Goal: Task Accomplishment & Management: Manage account settings

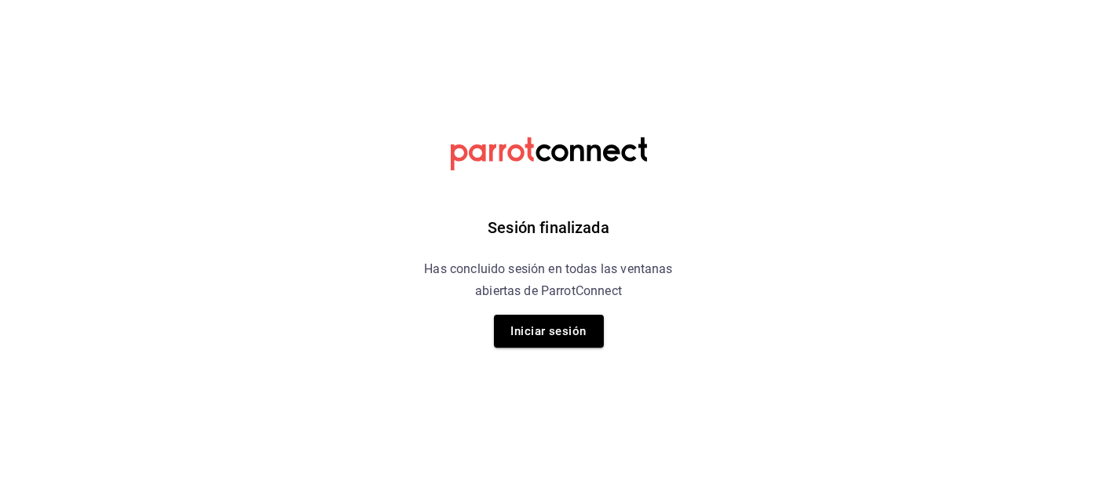
click at [546, 328] on button "Iniciar sesión" at bounding box center [549, 331] width 110 height 33
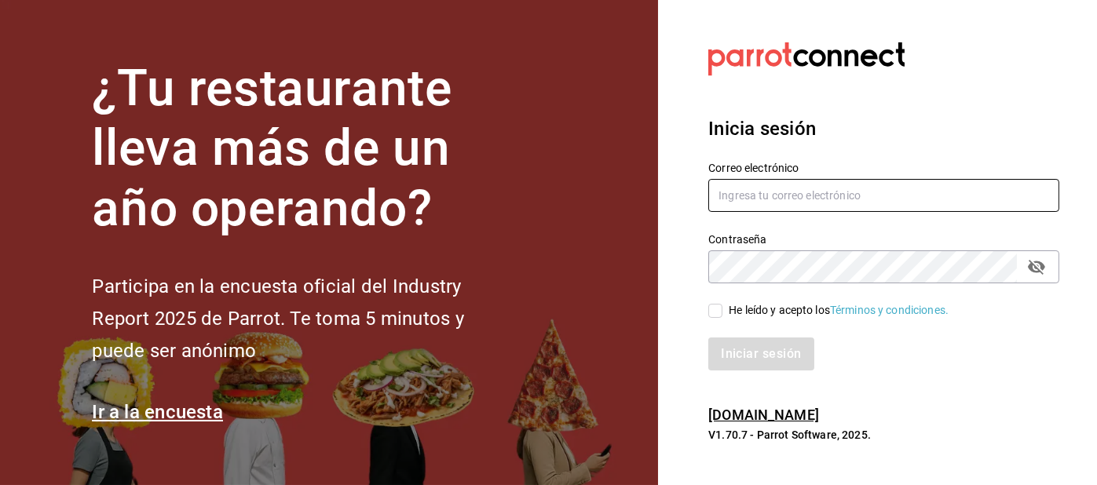
click at [846, 212] on input "text" at bounding box center [883, 195] width 351 height 33
type input "blanquito.car@icloud.com"
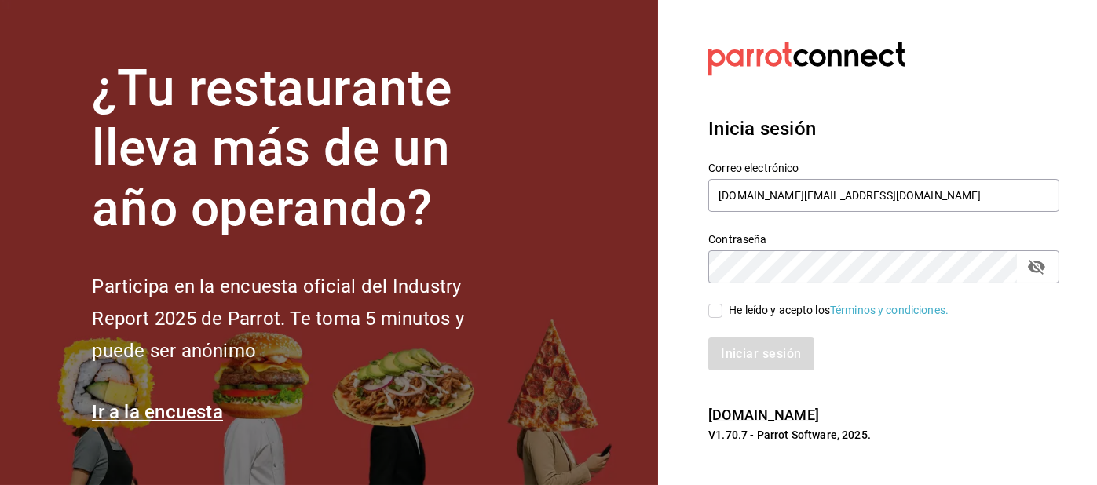
click at [710, 318] on input "He leído y acepto los Términos y condiciones." at bounding box center [715, 311] width 14 height 14
checkbox input "true"
click at [760, 371] on button "Iniciar sesión" at bounding box center [761, 354] width 107 height 33
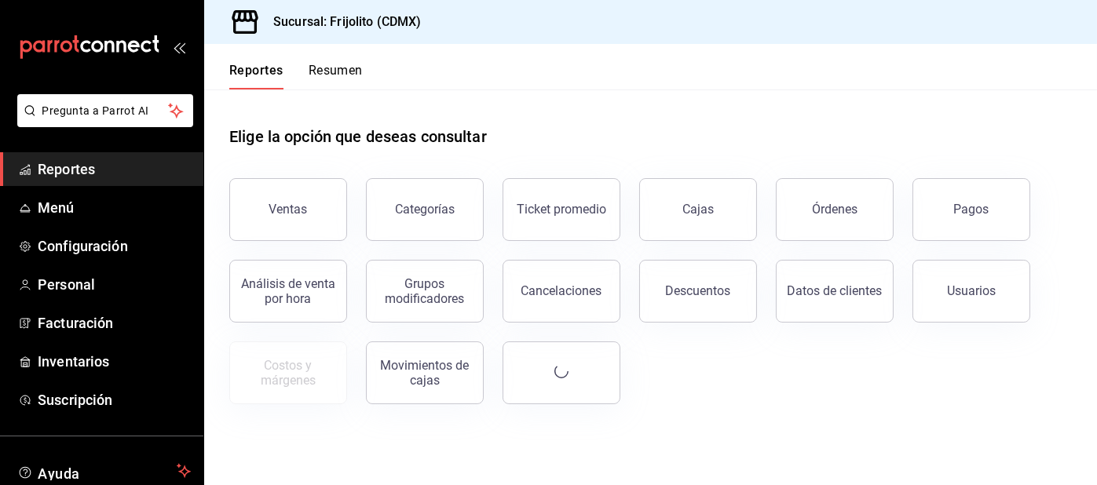
click at [45, 207] on span "Menú" at bounding box center [114, 207] width 153 height 21
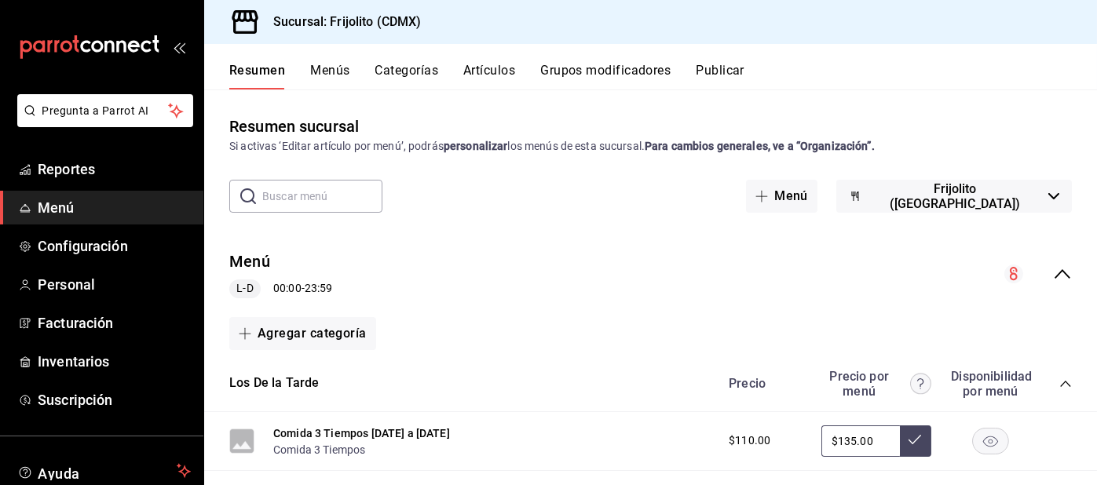
scroll to position [240, 0]
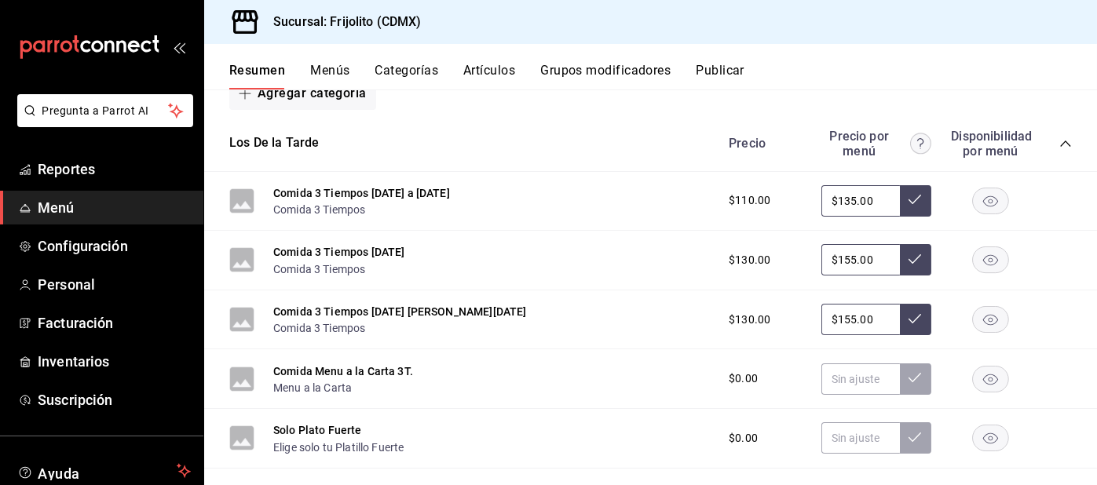
click at [346, 211] on button "Comida 3 Tiempos" at bounding box center [319, 210] width 92 height 16
click at [332, 201] on button "Comida 3 Tiempos [DATE] a [DATE]" at bounding box center [361, 193] width 177 height 16
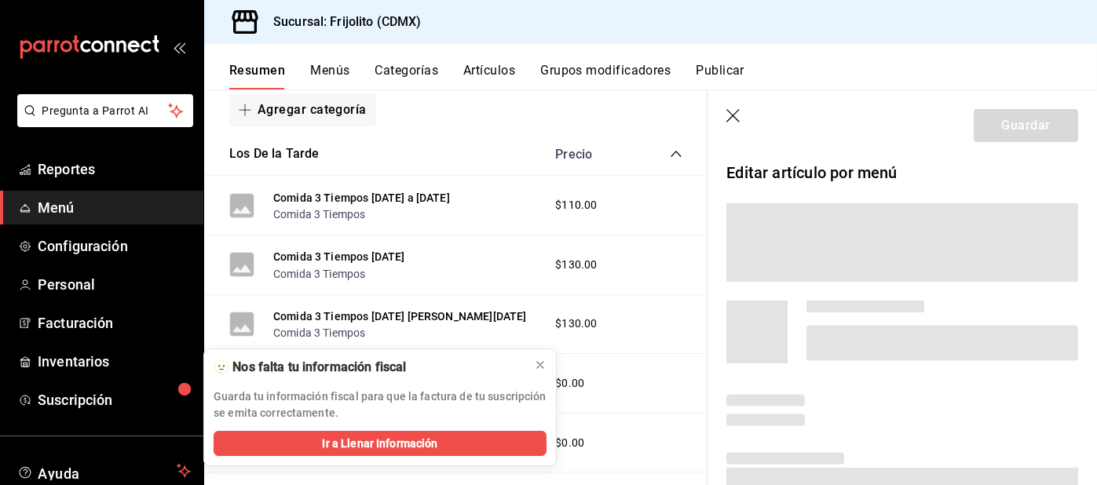
click at [541, 360] on icon at bounding box center [540, 365] width 13 height 13
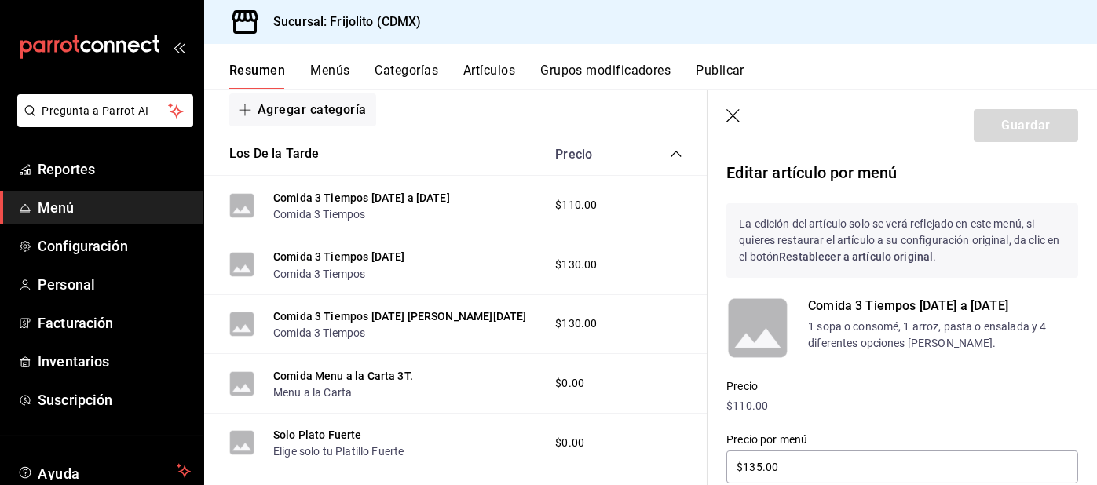
type input "$135.00"
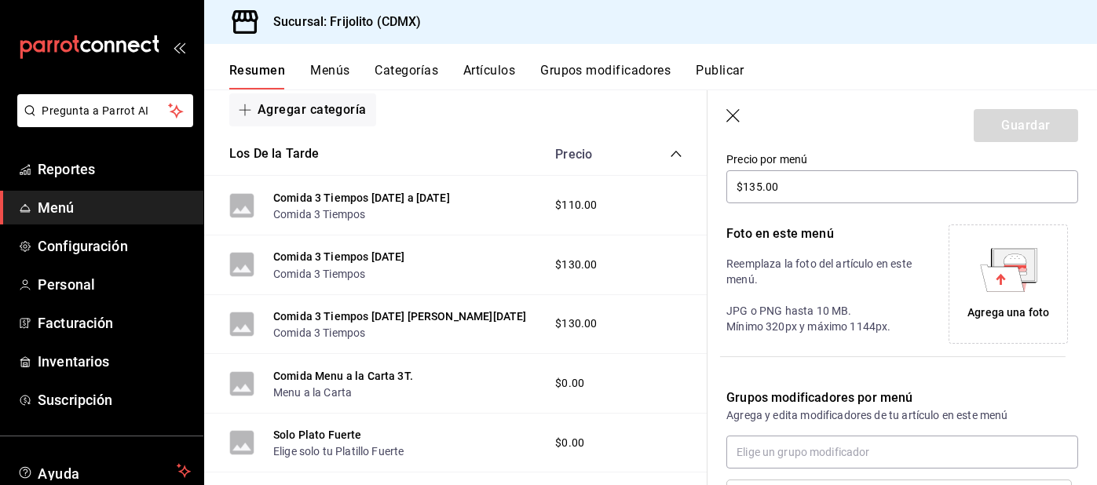
scroll to position [358, 0]
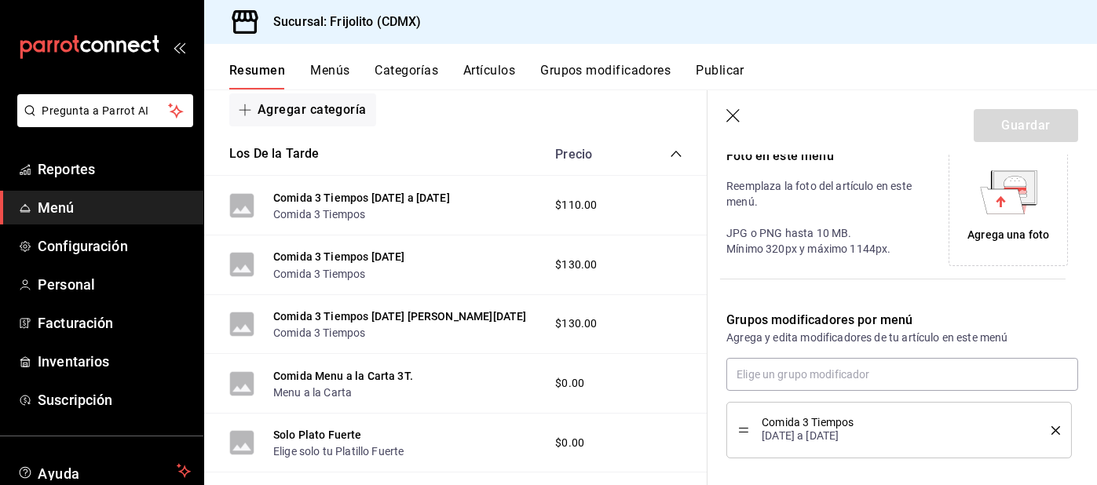
click at [341, 215] on button "Comida 3 Tiempos" at bounding box center [319, 215] width 92 height 16
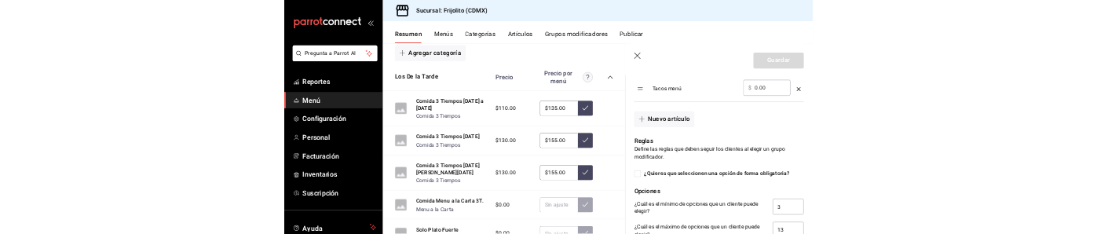
scroll to position [2731, 0]
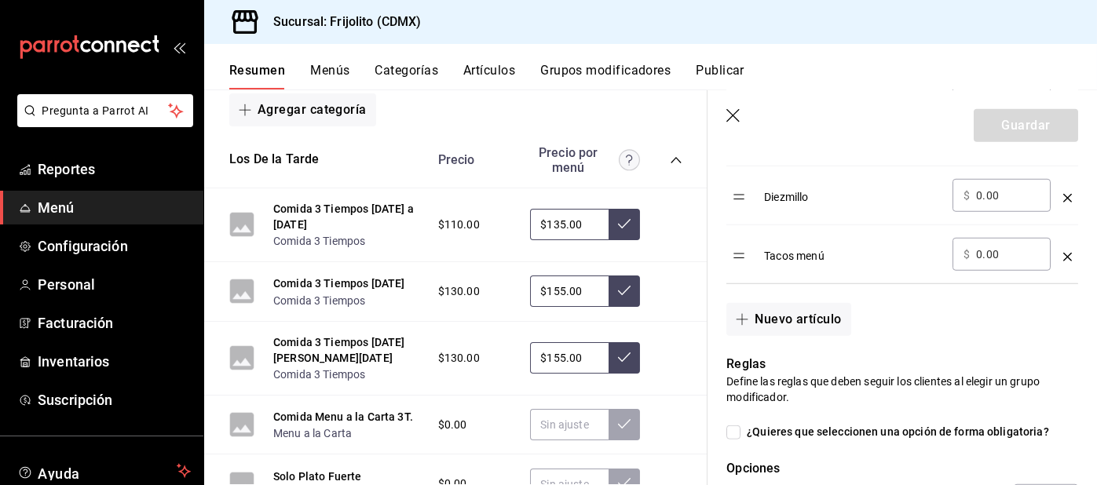
click at [807, 308] on button "Nuevo artículo" at bounding box center [788, 319] width 124 height 33
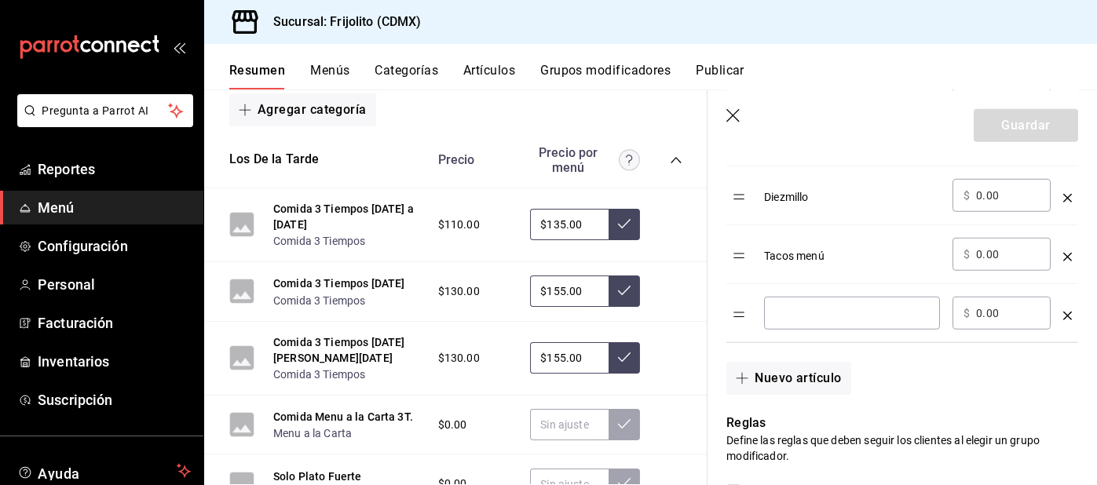
click at [825, 305] on input "optionsTable" at bounding box center [852, 313] width 154 height 16
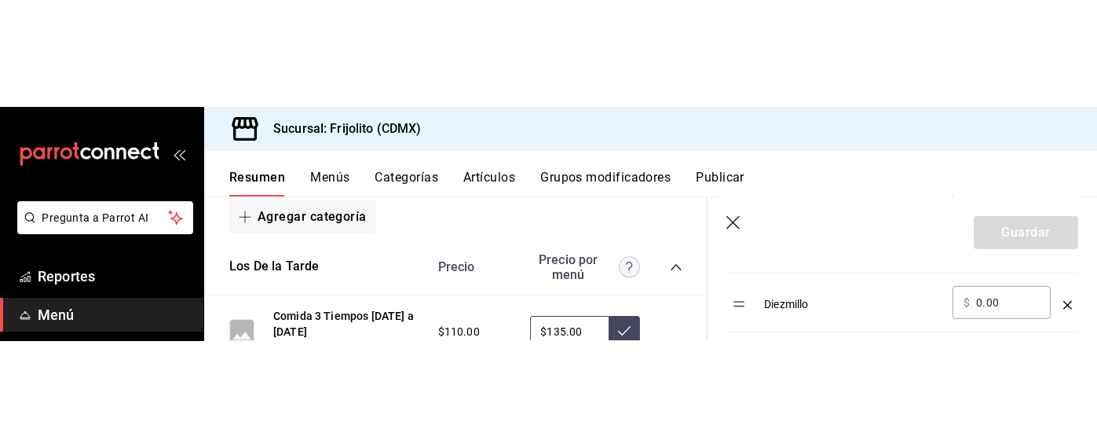
scroll to position [2733, 0]
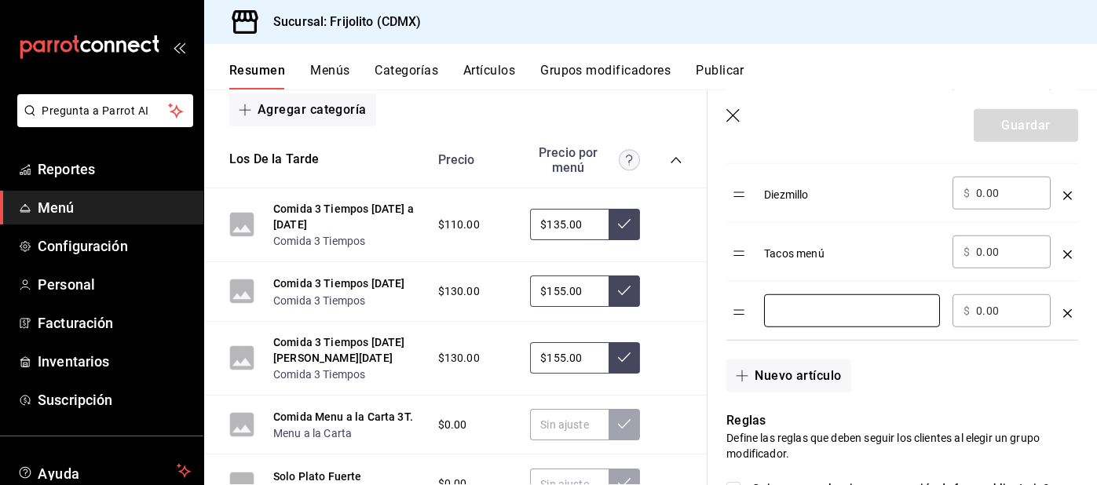
click at [1063, 140] on div "Guardar" at bounding box center [1026, 125] width 104 height 33
click at [1059, 136] on div "Guardar" at bounding box center [1026, 125] width 104 height 33
click at [846, 303] on input "optionsTable" at bounding box center [852, 311] width 154 height 16
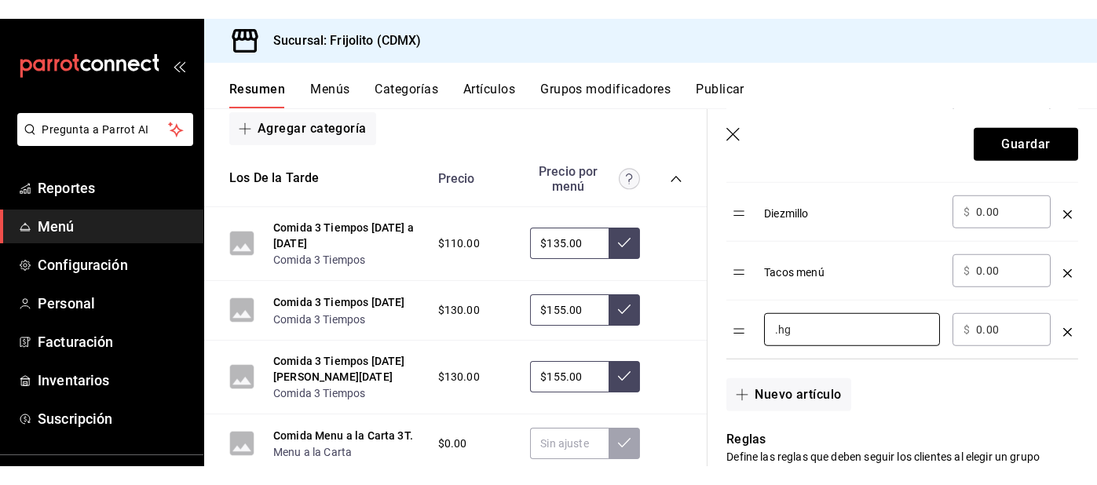
scroll to position [2770, 0]
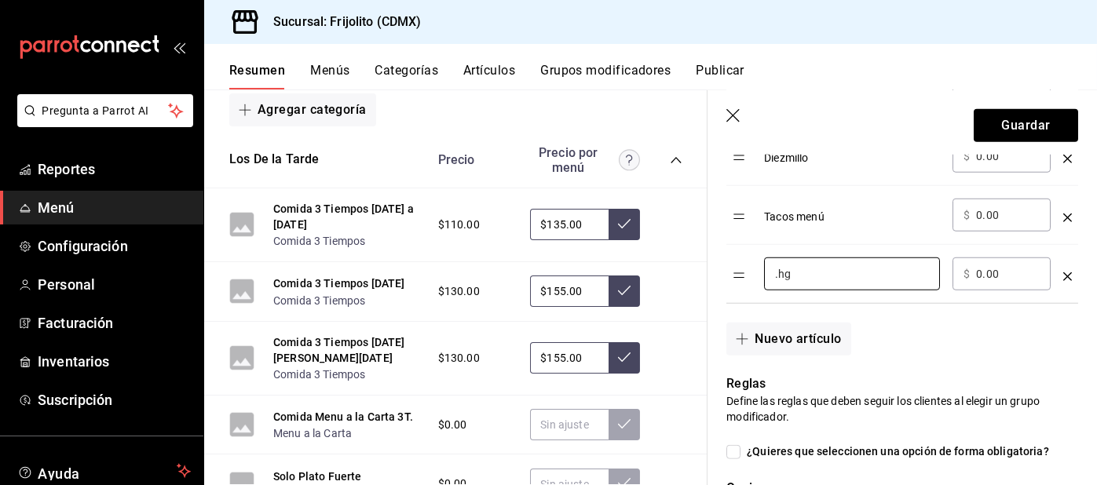
type input ".hg"
click at [1037, 126] on button "Guardar" at bounding box center [1026, 125] width 104 height 33
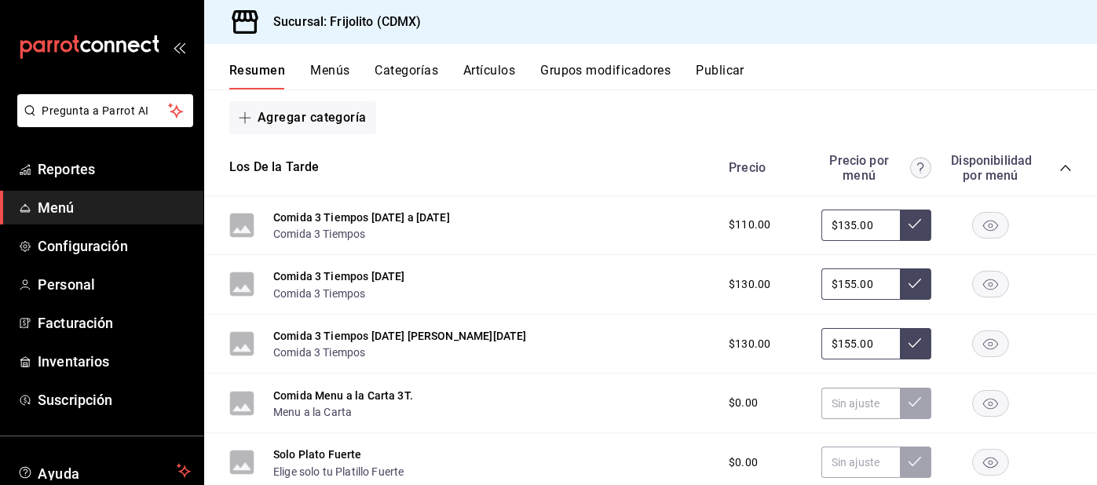
scroll to position [215, 0]
click at [302, 405] on button "Menu a la Carta" at bounding box center [312, 413] width 79 height 16
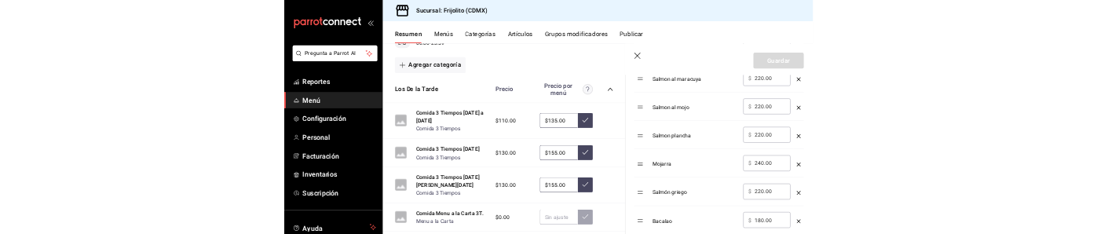
scroll to position [4198, 0]
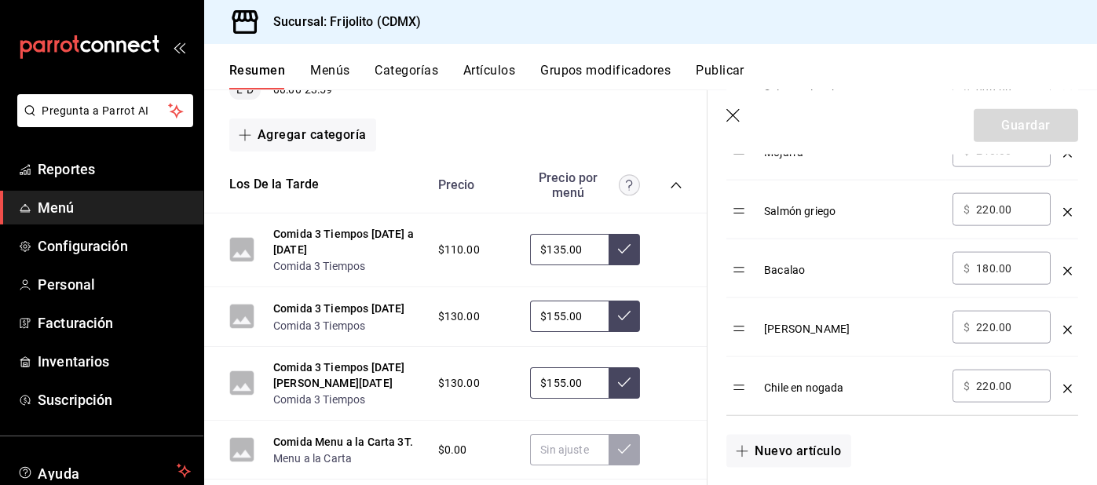
click at [984, 378] on input "220.00" at bounding box center [1008, 386] width 64 height 16
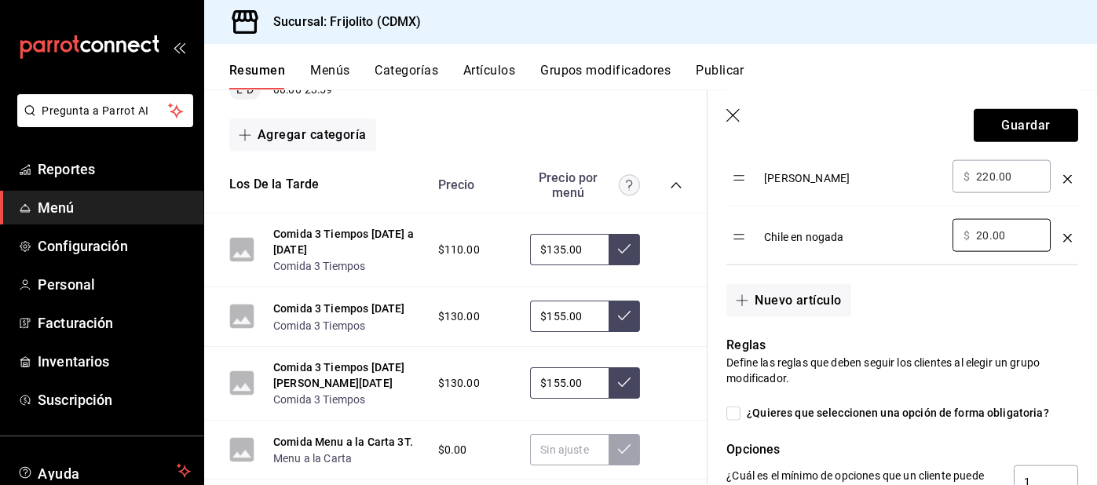
click at [715, 111] on header "Guardar" at bounding box center [902, 122] width 389 height 64
click at [740, 110] on icon "button" at bounding box center [734, 117] width 16 height 16
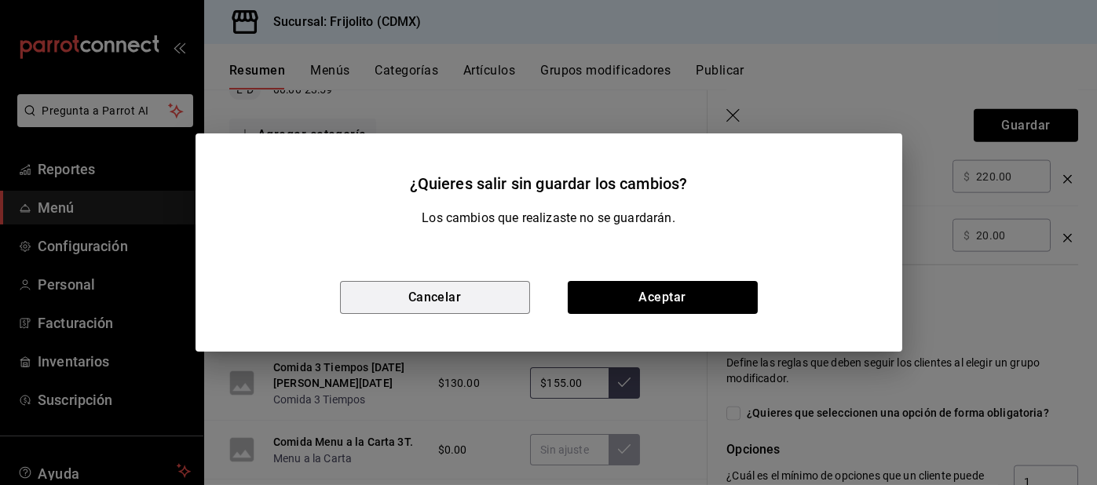
click at [454, 291] on button "Cancelar" at bounding box center [435, 297] width 190 height 33
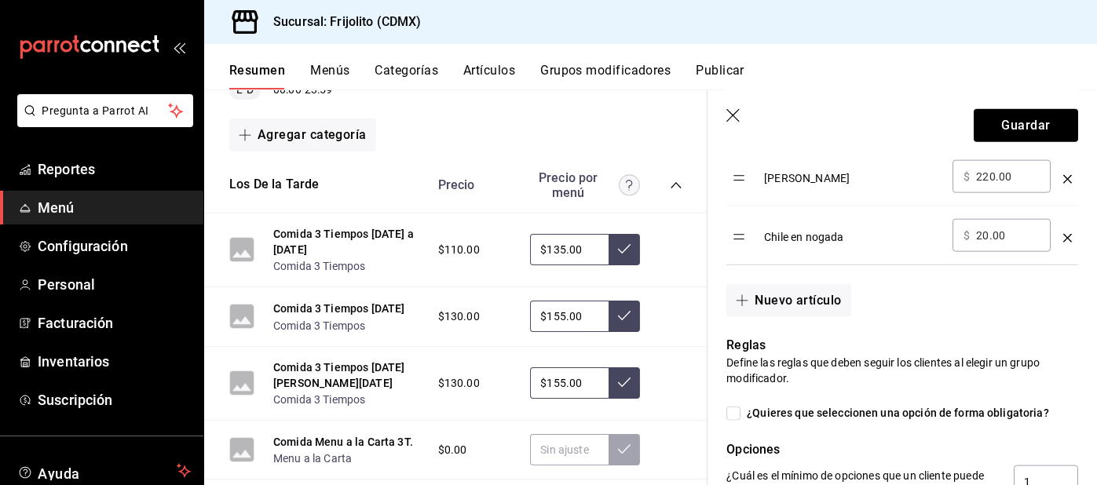
click at [979, 228] on input "20.00" at bounding box center [1008, 236] width 64 height 16
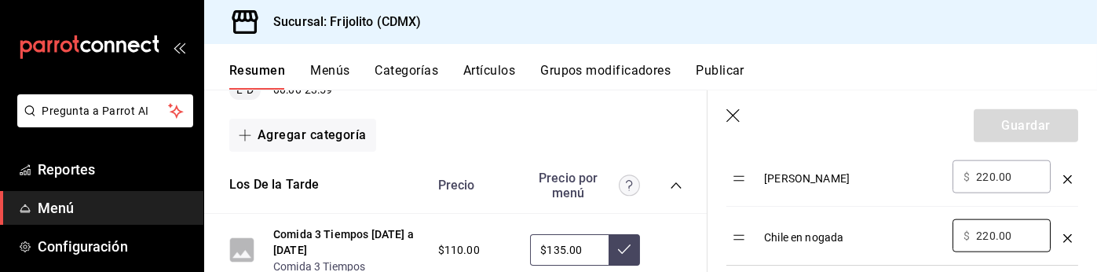
type input "220.00"
click at [1033, 114] on div "Guardar" at bounding box center [1026, 125] width 104 height 33
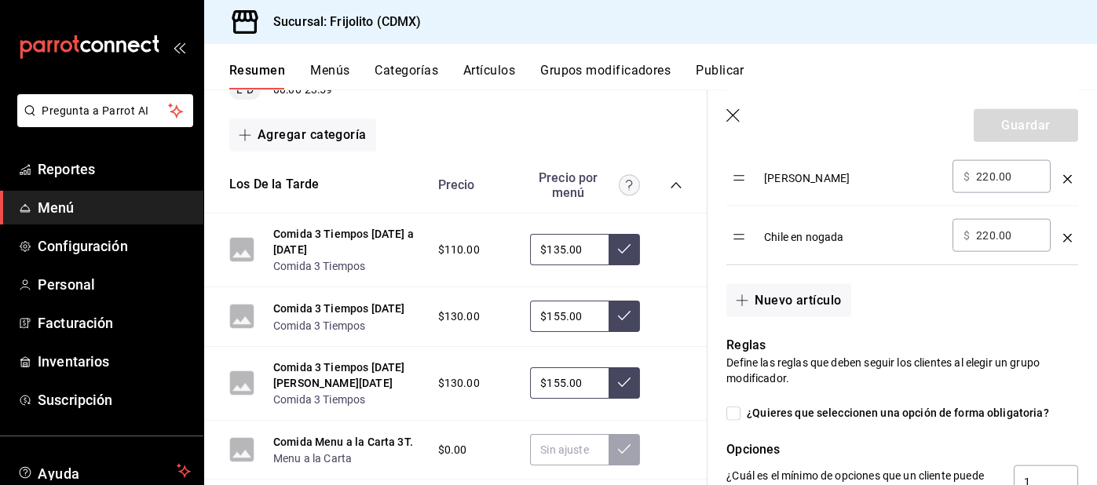
click at [738, 115] on icon "button" at bounding box center [734, 117] width 16 height 16
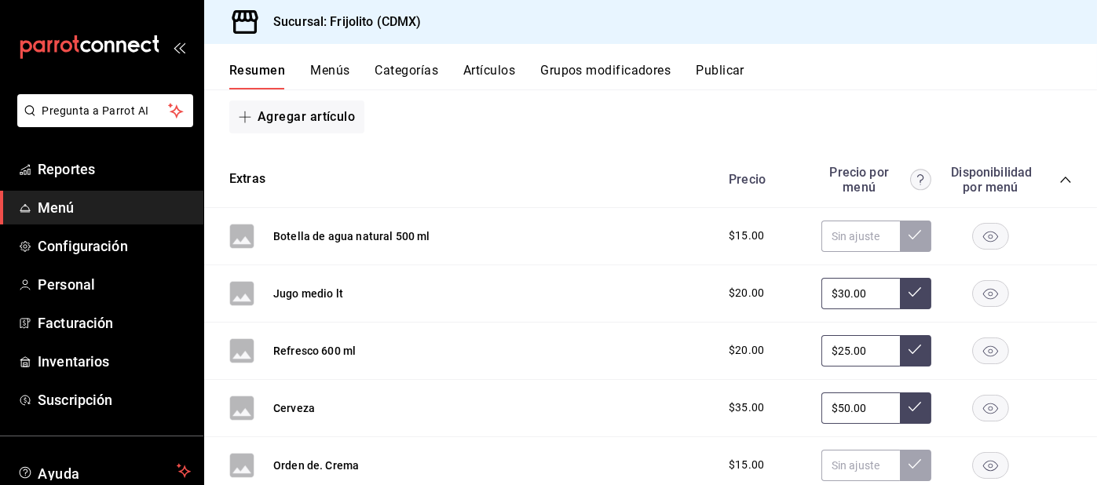
scroll to position [452, 0]
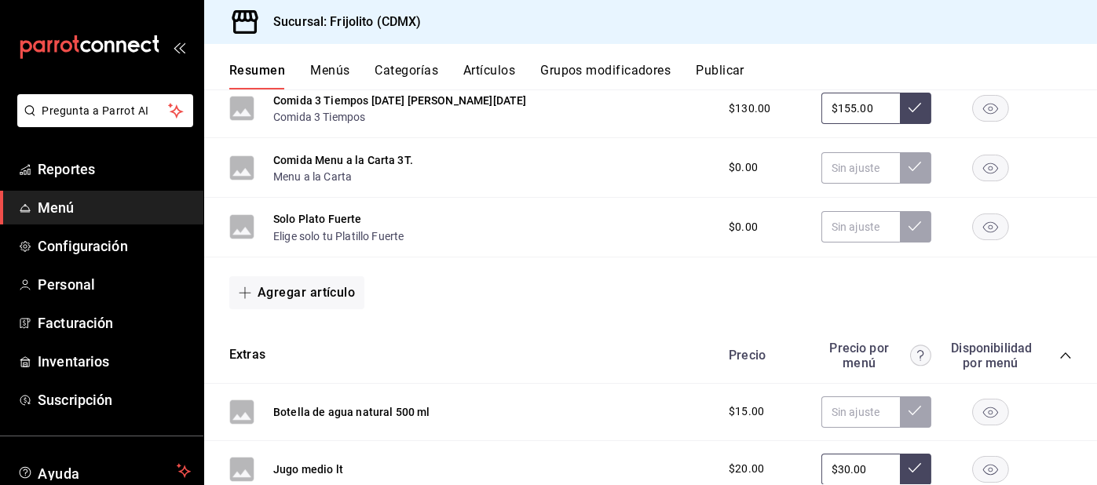
click at [1062, 349] on icon "collapse-category-row" at bounding box center [1065, 355] width 13 height 13
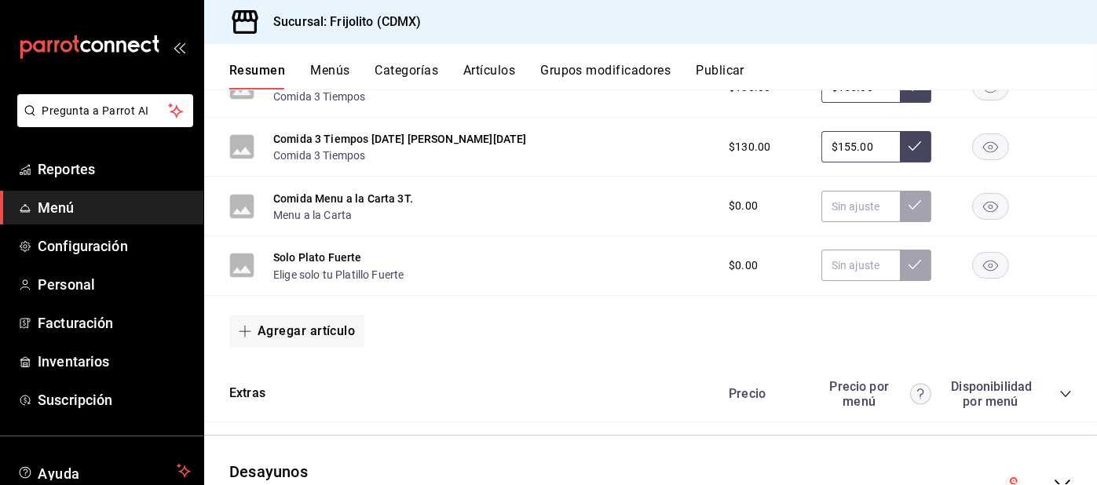
scroll to position [74, 0]
click at [1066, 475] on icon "collapse-menu-row" at bounding box center [1062, 484] width 19 height 19
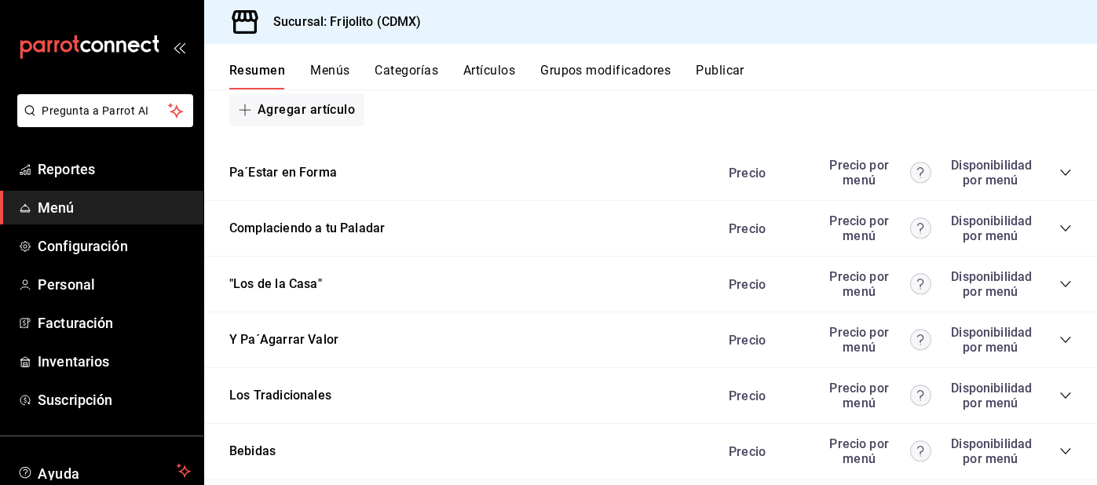
scroll to position [2467, 0]
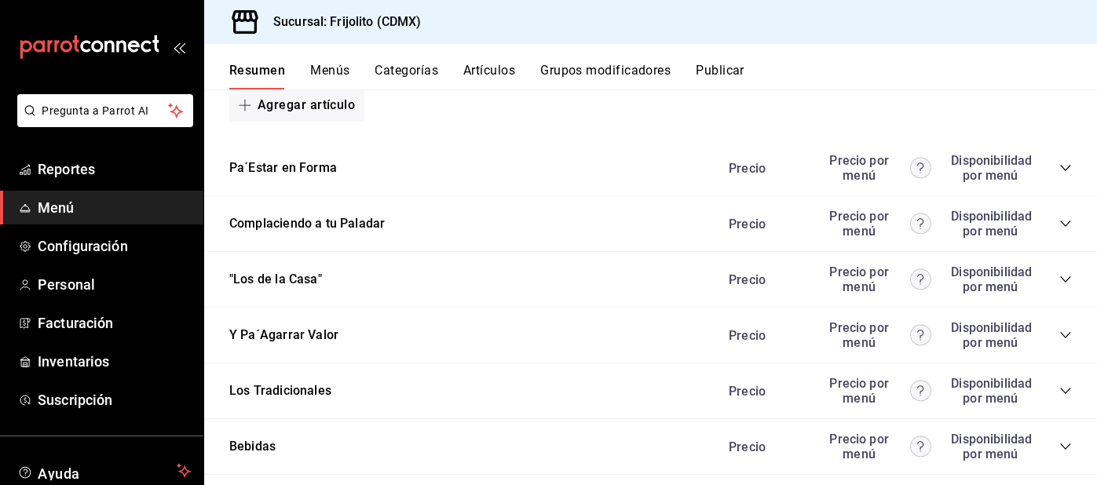
click at [1060, 385] on icon "collapse-category-row" at bounding box center [1065, 391] width 13 height 13
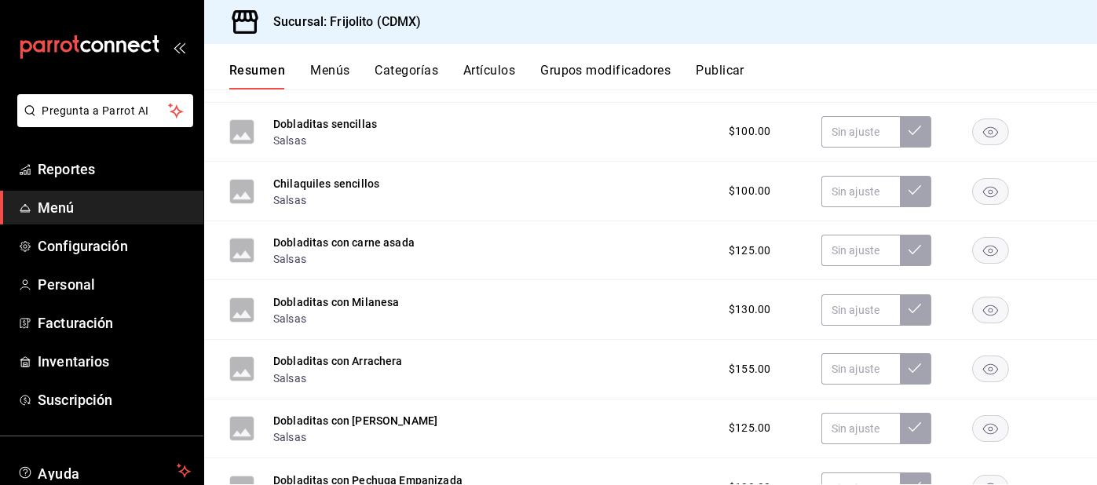
scroll to position [3979, 0]
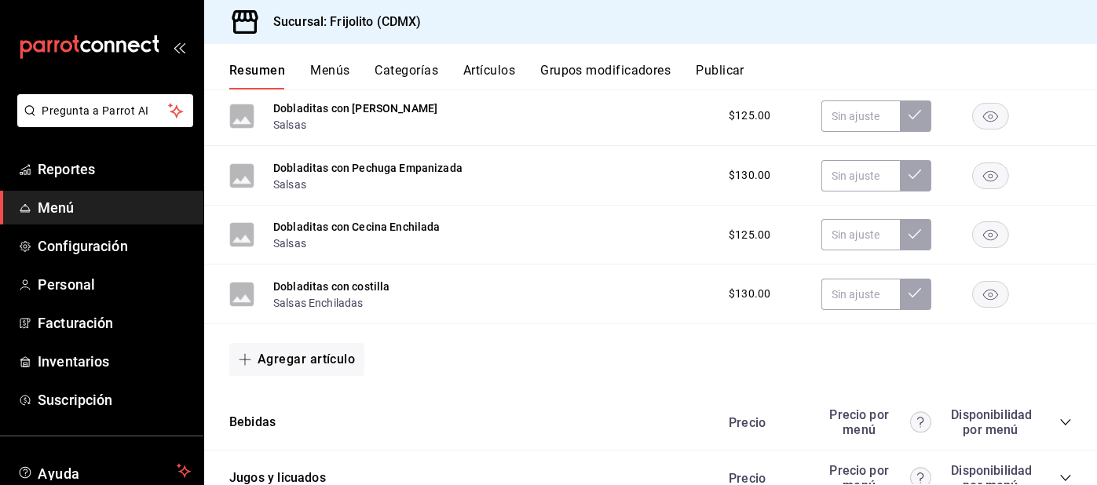
click at [305, 343] on button "Agregar artículo" at bounding box center [296, 359] width 135 height 33
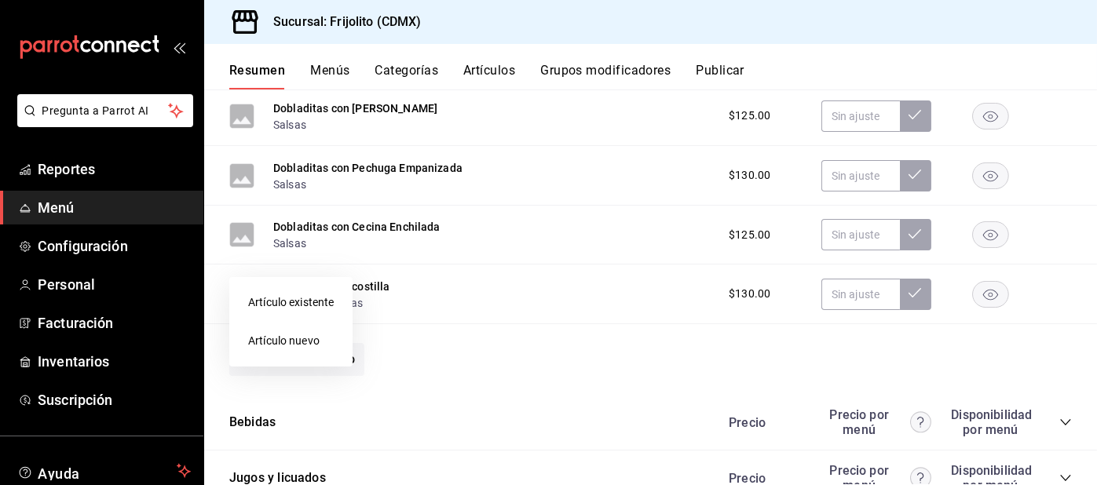
click at [293, 339] on li "Artículo nuevo" at bounding box center [290, 341] width 123 height 38
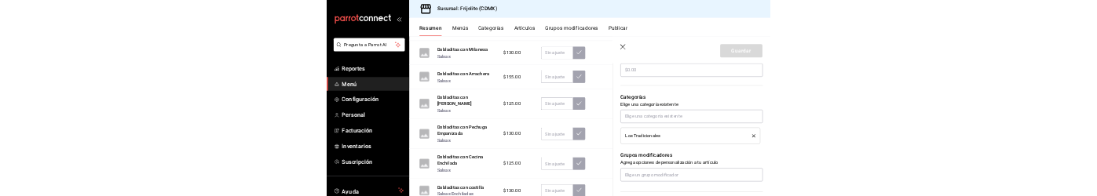
scroll to position [548, 0]
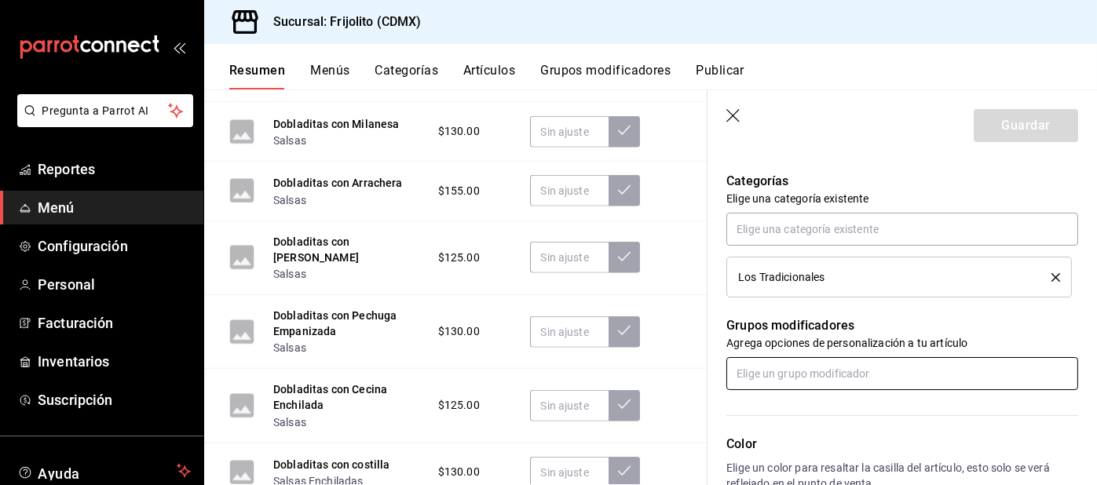
click at [897, 368] on input "text" at bounding box center [902, 373] width 352 height 33
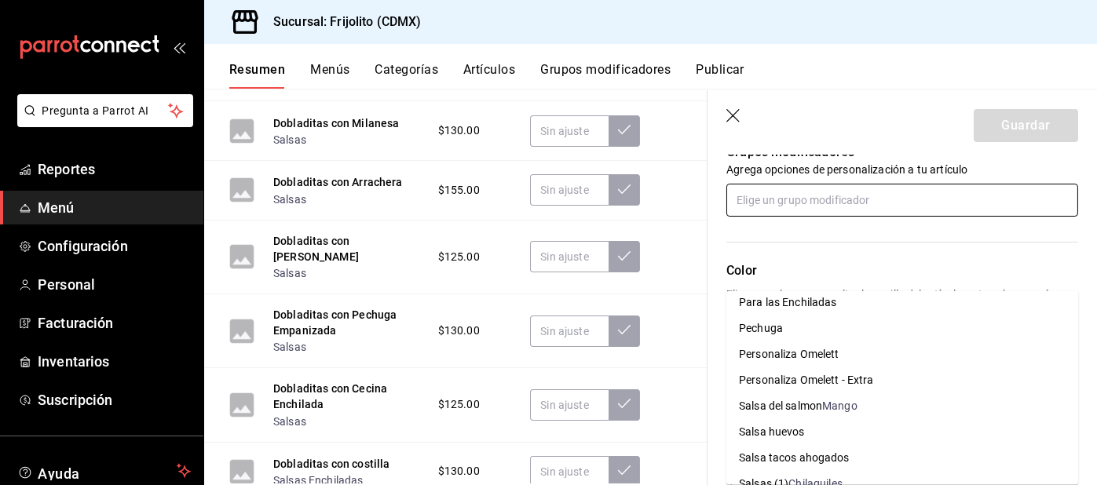
scroll to position [435, 0]
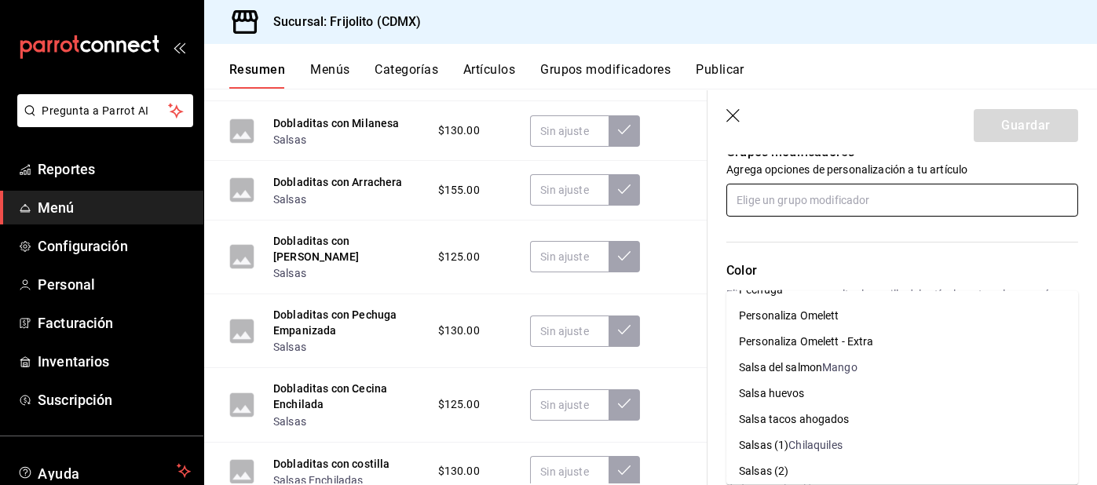
click at [883, 433] on li "Salsas (1) Chilaquiles" at bounding box center [902, 446] width 352 height 26
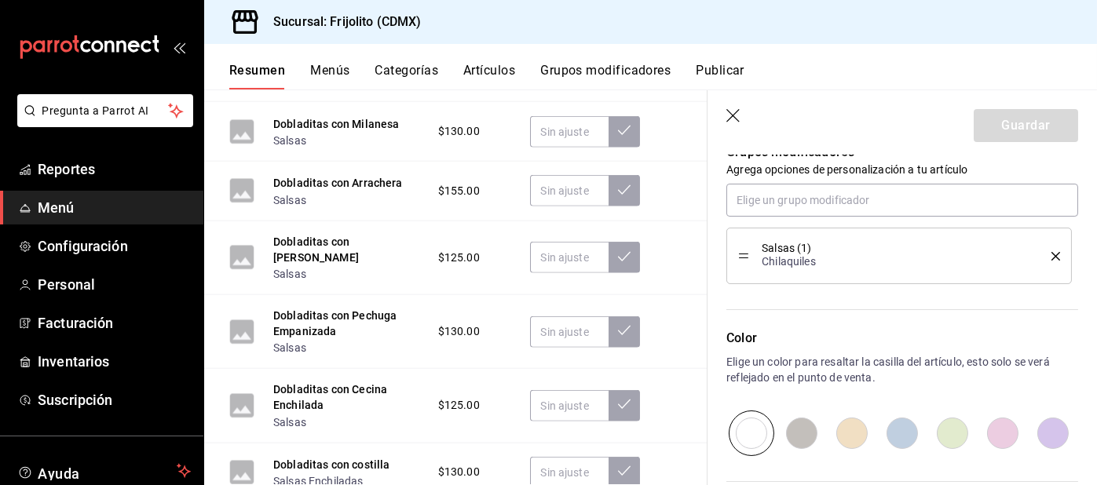
click at [1042, 255] on button "delete" at bounding box center [1050, 256] width 20 height 9
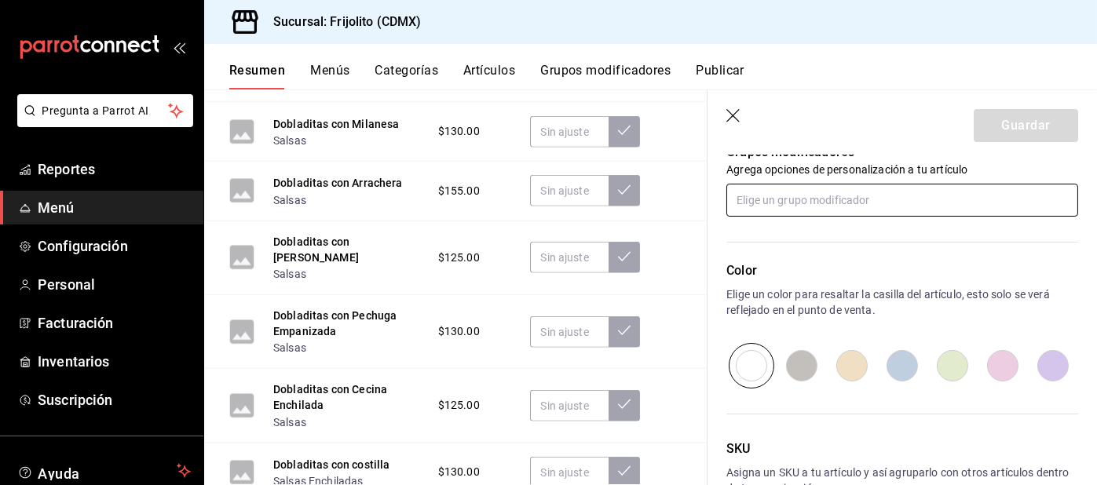
click at [822, 202] on input "text" at bounding box center [902, 200] width 352 height 33
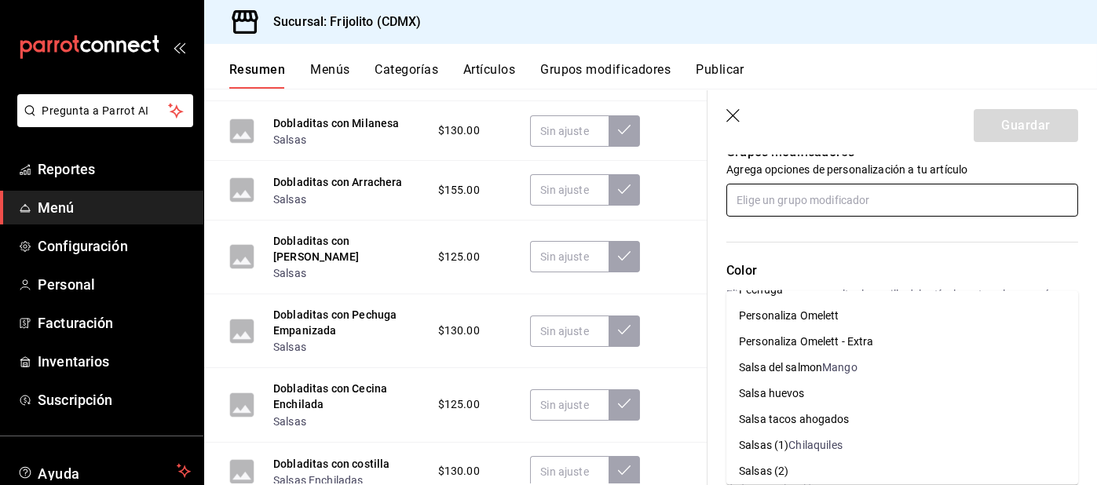
click at [762, 437] on div "Salsas (1)" at bounding box center [763, 445] width 49 height 16
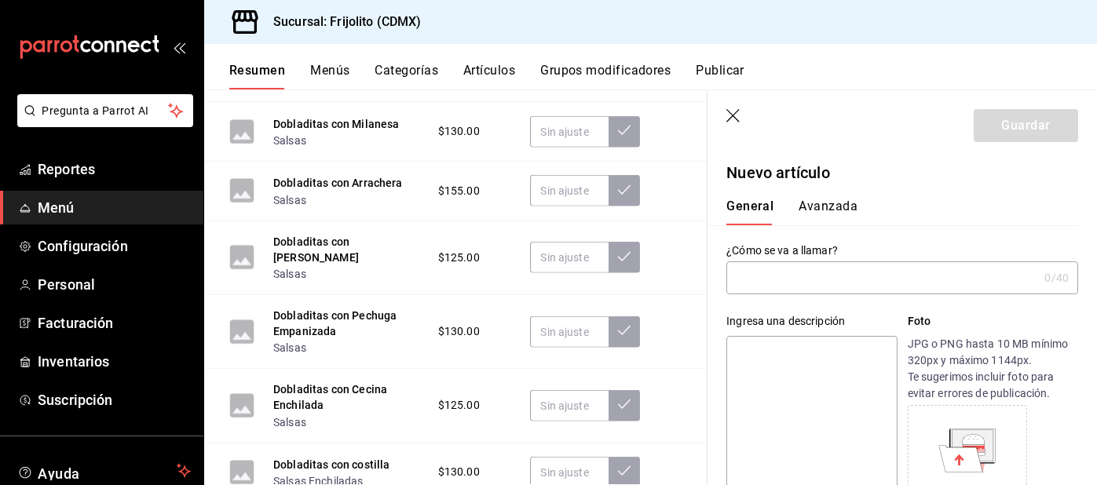
scroll to position [2, 0]
click at [894, 272] on input "text" at bounding box center [882, 276] width 312 height 31
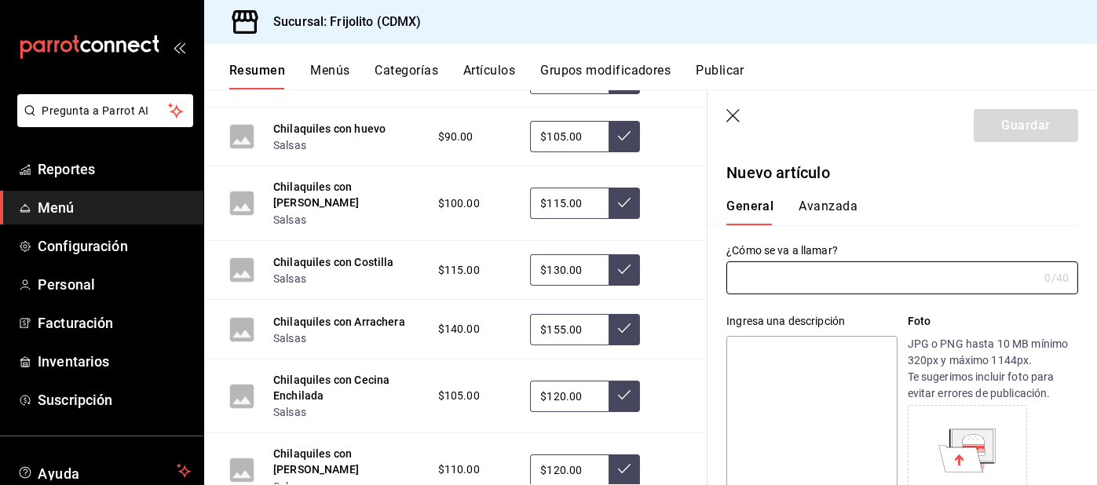
scroll to position [0, 0]
click at [730, 115] on icon "button" at bounding box center [734, 117] width 16 height 16
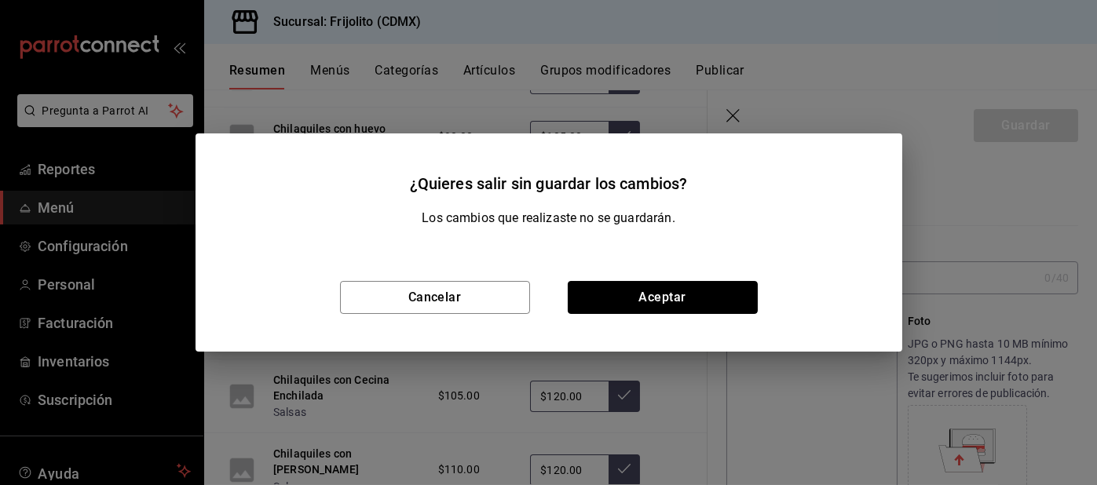
click at [620, 289] on button "Aceptar" at bounding box center [663, 297] width 190 height 33
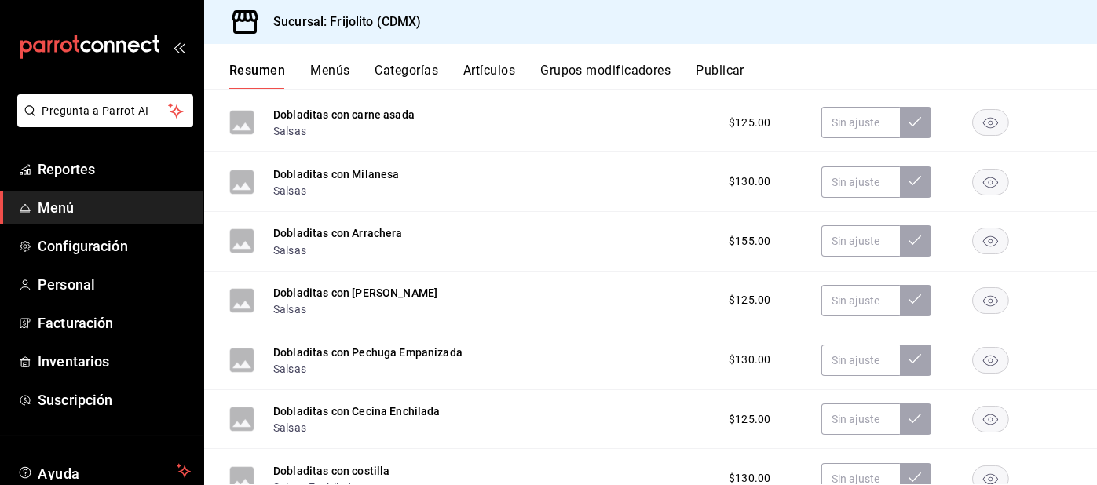
scroll to position [4053, 0]
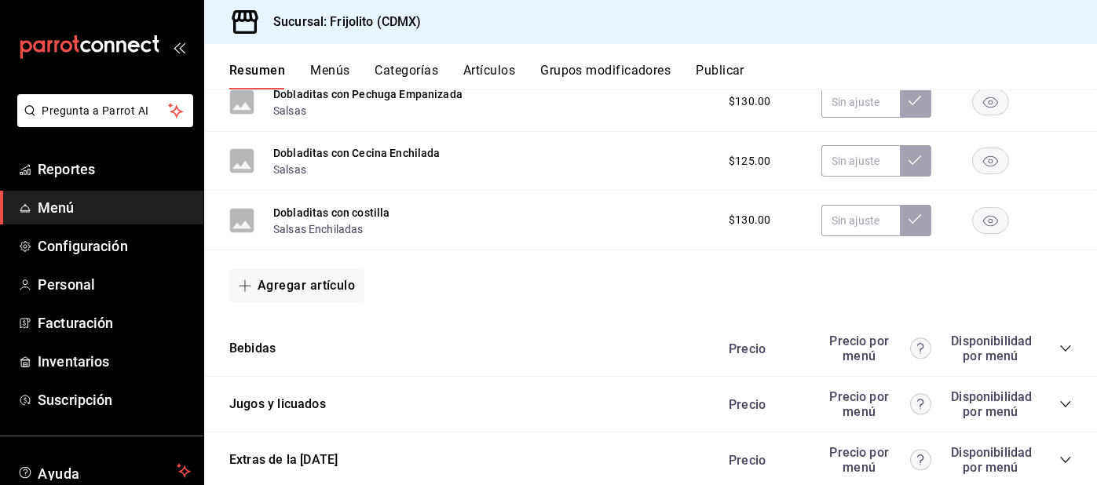
click at [247, 396] on button "Jugos y licuados" at bounding box center [277, 405] width 97 height 18
click at [1050, 305] on main "Resumen sucursal Si activas ‘Editar artículo por menú’, podrás personalizar los…" at bounding box center [650, 288] width 893 height 396
click at [1057, 405] on main "Resumen sucursal Si activas ‘Editar artículo por menú’, podrás personalizar los…" at bounding box center [650, 288] width 893 height 396
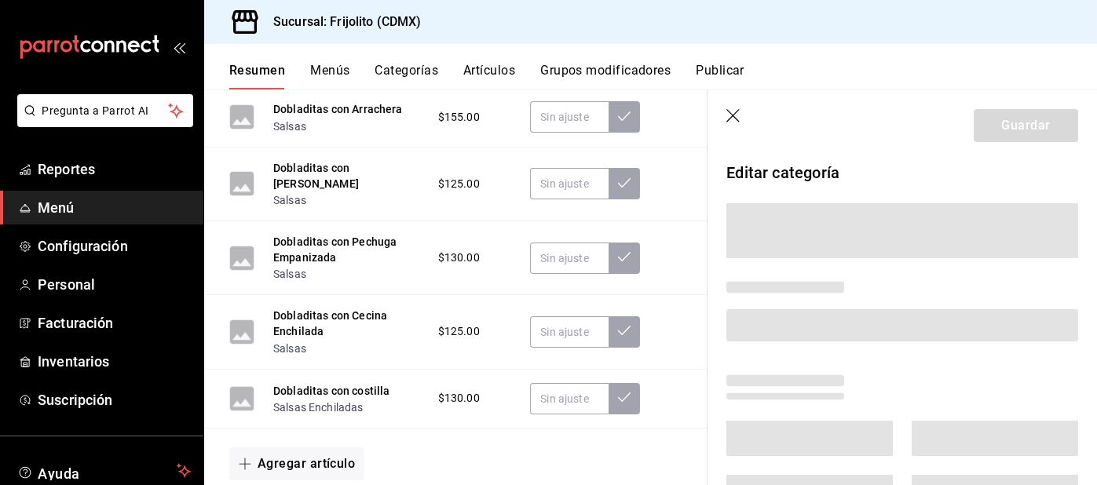
scroll to position [4202, 0]
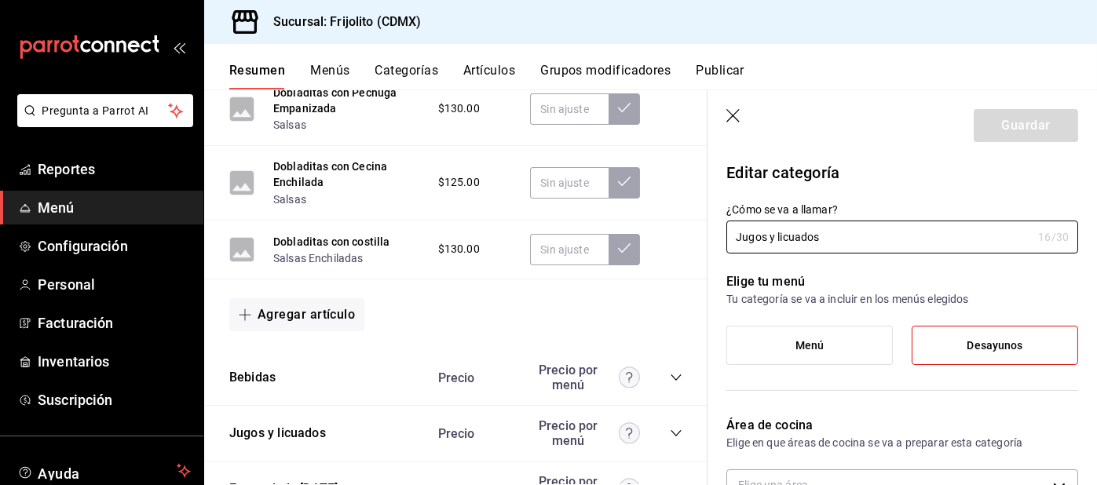
click at [740, 327] on label "Menú" at bounding box center [809, 346] width 165 height 38
click at [0, 0] on input "Menú" at bounding box center [0, 0] width 0 height 0
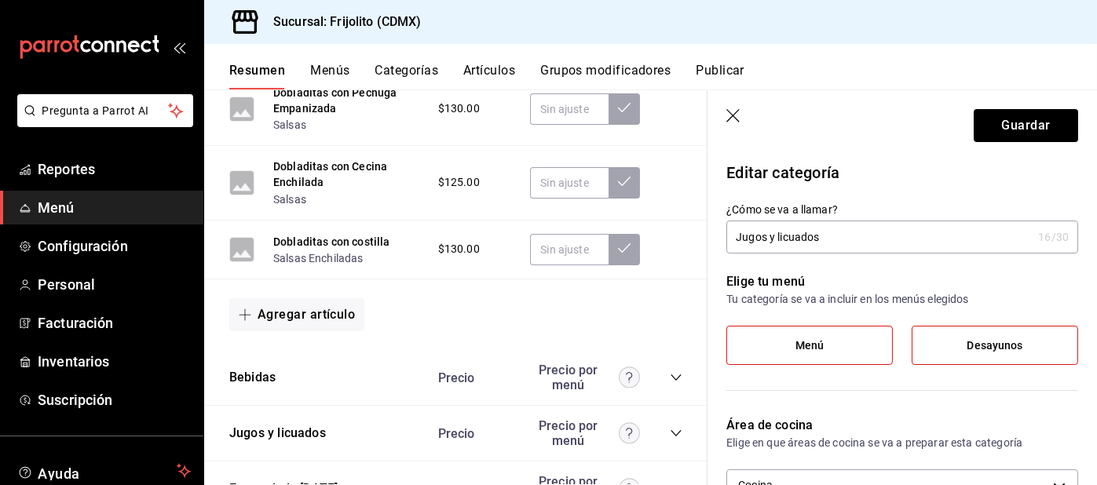
type input "45977b8e-8797-4d4c-b84e-d68ab2d3efd5"
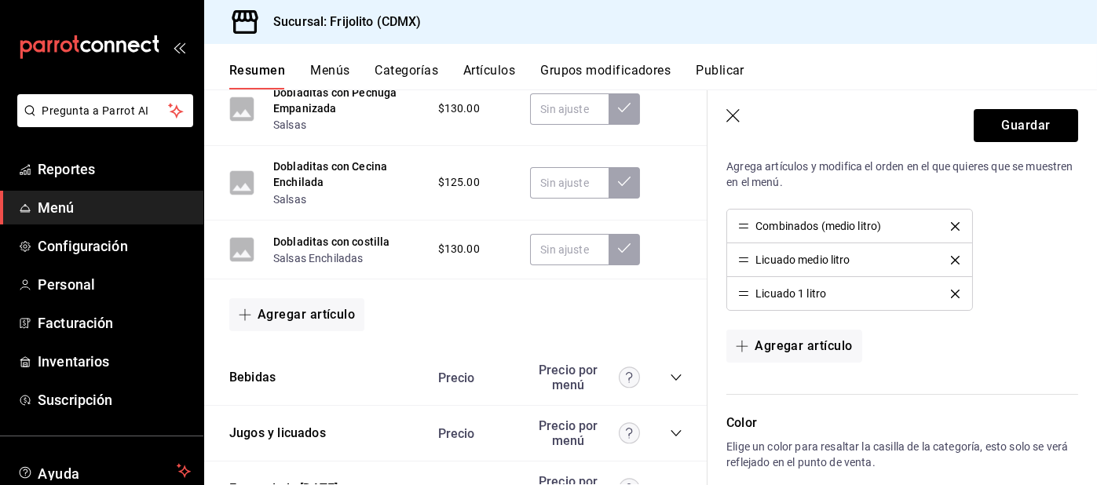
scroll to position [412, 0]
